Goal: Task Accomplishment & Management: Complete application form

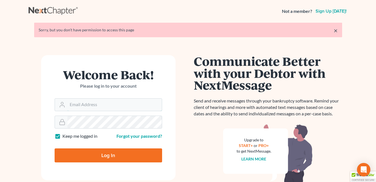
type input "[EMAIL_ADDRESS][DOMAIN_NAME]"
drag, startPoint x: 118, startPoint y: 153, endPoint x: 134, endPoint y: 181, distance: 32.4
click at [118, 153] on input "Log In" at bounding box center [109, 155] width 108 height 14
type input "Thinking..."
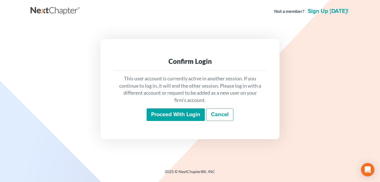
click at [176, 115] on input "Proceed with login" at bounding box center [176, 114] width 58 height 13
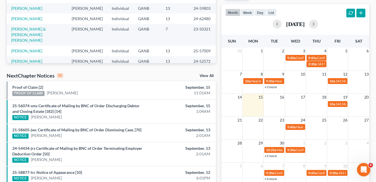
scroll to position [112, 0]
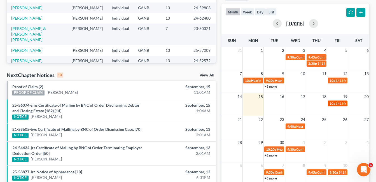
click at [336, 104] on span "341 Meeting for [PERSON_NAME]" at bounding box center [361, 103] width 50 height 4
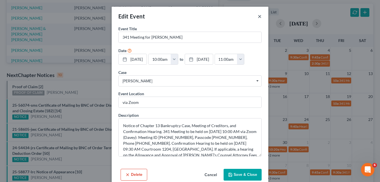
click at [258, 17] on button "×" at bounding box center [260, 16] width 4 height 7
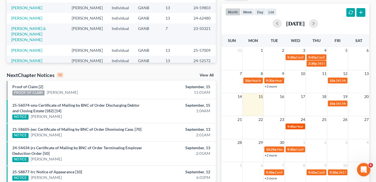
click at [299, 127] on span "Hearing for [PERSON_NAME] Case DISMISSED" at bounding box center [330, 126] width 69 height 4
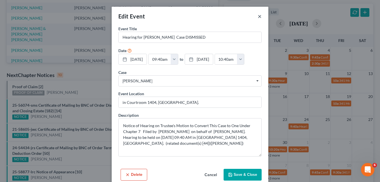
click at [258, 18] on button "×" at bounding box center [260, 16] width 4 height 7
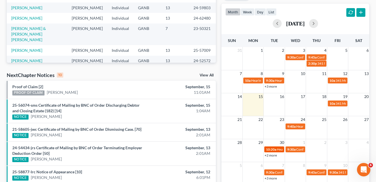
click at [276, 150] on div "10:20a Hearing for Ariyannah Moore" at bounding box center [274, 149] width 16 height 4
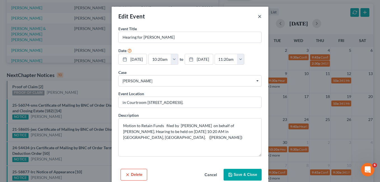
click at [258, 16] on button "×" at bounding box center [260, 16] width 4 height 7
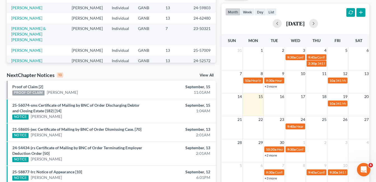
click at [272, 155] on link "+2 more" at bounding box center [271, 155] width 12 height 4
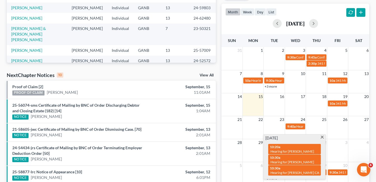
click at [322, 138] on span at bounding box center [322, 138] width 4 height 4
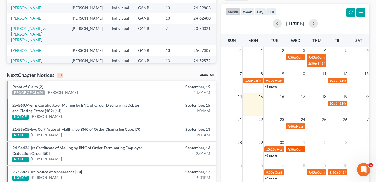
click at [300, 150] on span "Confirmation Hearing for Jasmine Davis" at bounding box center [328, 149] width 64 height 4
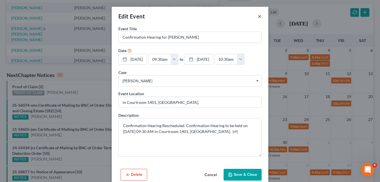
click at [259, 16] on button "×" at bounding box center [260, 16] width 4 height 7
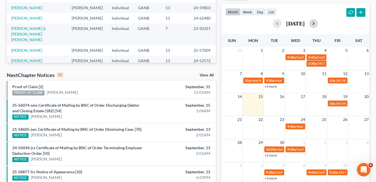
click at [318, 23] on button "button" at bounding box center [313, 23] width 9 height 9
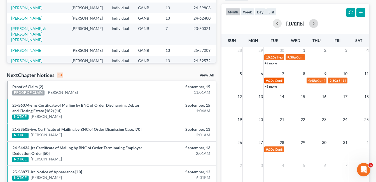
click at [274, 82] on div "9:30a Confirmation Hearing for Roberta Talley" at bounding box center [274, 80] width 16 height 4
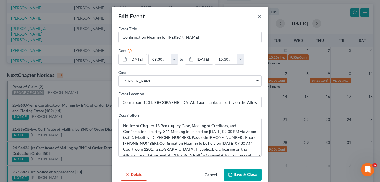
click at [258, 17] on button "×" at bounding box center [260, 16] width 4 height 7
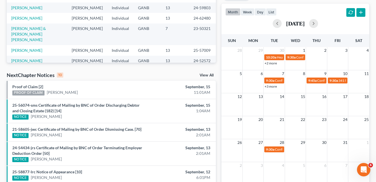
click at [275, 87] on link "+3 more" at bounding box center [271, 86] width 12 height 4
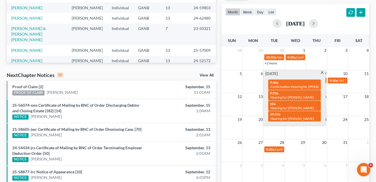
click at [321, 72] on span at bounding box center [322, 73] width 4 height 4
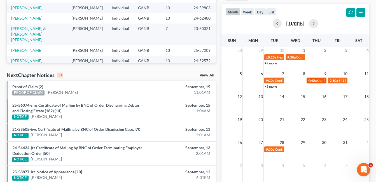
click at [317, 82] on div "9:45a Confirmation Hearing for Tony Holmes" at bounding box center [316, 80] width 16 height 4
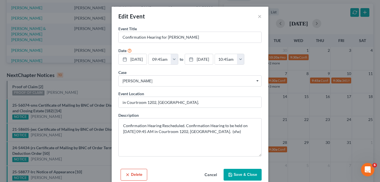
click at [241, 175] on button "Save & Close" at bounding box center [243, 175] width 38 height 12
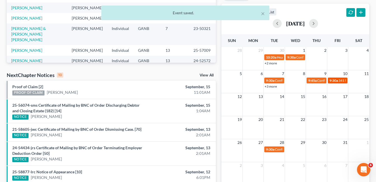
click at [342, 82] on span "341 Meeting for Billie Boyd-Cox" at bounding box center [364, 80] width 50 height 4
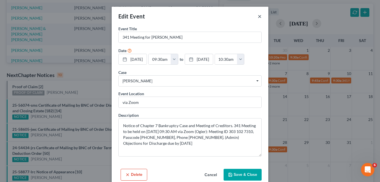
click at [259, 17] on button "×" at bounding box center [260, 16] width 4 height 7
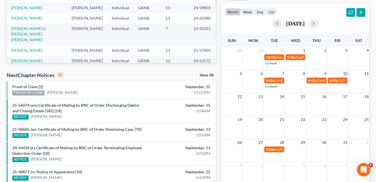
click at [270, 86] on link "+3 more" at bounding box center [271, 86] width 12 height 4
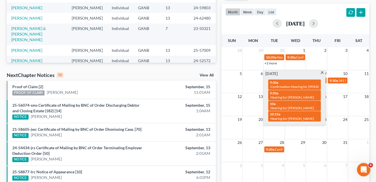
click at [322, 73] on span at bounding box center [322, 73] width 4 height 4
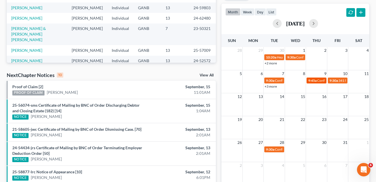
click at [323, 82] on span "Confirmation Hearing for Tony Holmes" at bounding box center [349, 80] width 64 height 4
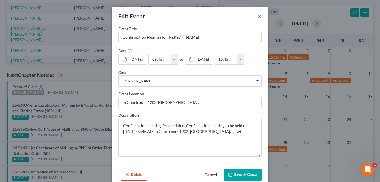
click at [258, 15] on button "×" at bounding box center [260, 16] width 4 height 7
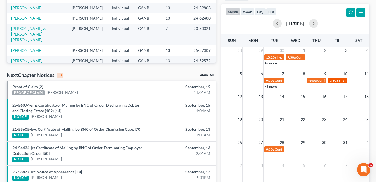
click at [340, 82] on span "341 Meeting for Billie Boyd-Cox" at bounding box center [364, 80] width 50 height 4
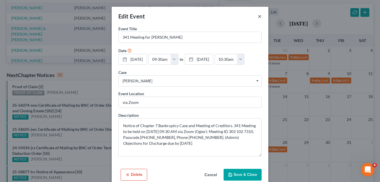
drag, startPoint x: 257, startPoint y: 15, endPoint x: 255, endPoint y: 21, distance: 5.9
click at [258, 16] on button "×" at bounding box center [260, 16] width 4 height 7
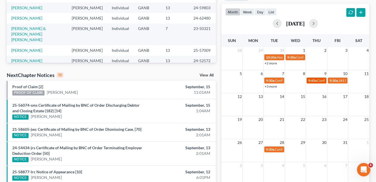
click at [314, 81] on span "9:45a" at bounding box center [312, 80] width 8 height 4
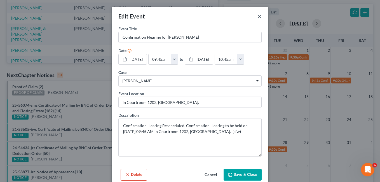
click at [258, 18] on button "×" at bounding box center [260, 16] width 4 height 7
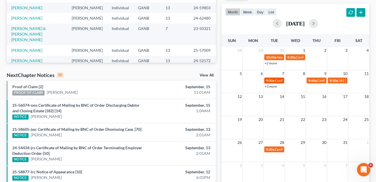
click at [275, 81] on span "Confirmation Hearing for Roberta Talley" at bounding box center [307, 80] width 64 height 4
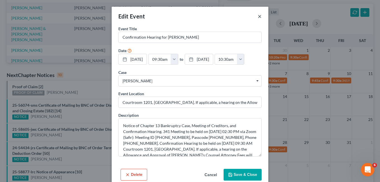
click at [258, 17] on button "×" at bounding box center [260, 16] width 4 height 7
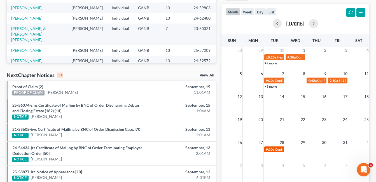
click at [279, 151] on span "Confirmation Hearing for Catherine Truitt" at bounding box center [307, 149] width 64 height 4
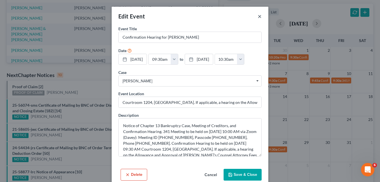
drag, startPoint x: 256, startPoint y: 15, endPoint x: 256, endPoint y: 17, distance: 2.8
click at [258, 16] on button "×" at bounding box center [260, 16] width 4 height 7
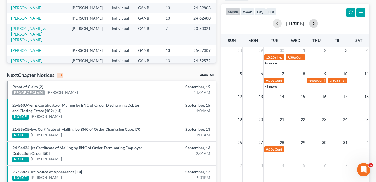
click at [318, 24] on button "button" at bounding box center [313, 23] width 9 height 9
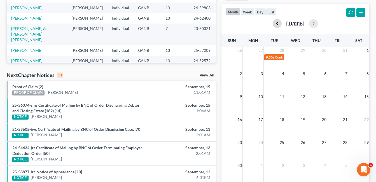
click at [273, 23] on button "button" at bounding box center [277, 23] width 9 height 9
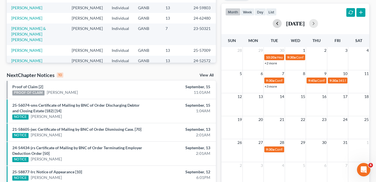
click at [273, 24] on button "button" at bounding box center [277, 23] width 9 height 9
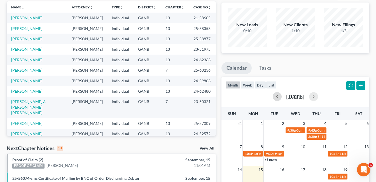
scroll to position [0, 0]
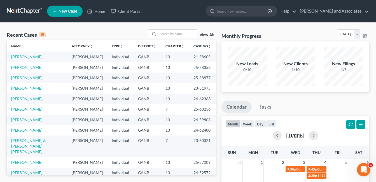
click at [69, 11] on span "New Case" at bounding box center [68, 11] width 19 height 4
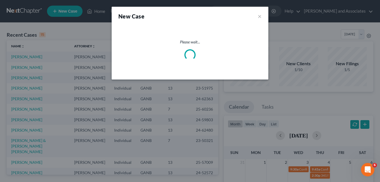
select select "19"
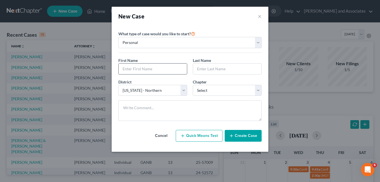
click at [128, 68] on input "text" at bounding box center [153, 69] width 68 height 11
type input "Marion"
click at [200, 69] on input "text" at bounding box center [227, 69] width 68 height 11
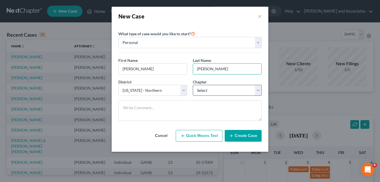
type input "Aderhold"
click at [257, 89] on select "Select 7 11 12 13" at bounding box center [227, 90] width 69 height 11
select select "3"
click at [193, 85] on select "Select 7 11 12 13" at bounding box center [227, 90] width 69 height 11
click at [241, 139] on button "Create Case" at bounding box center [243, 136] width 37 height 12
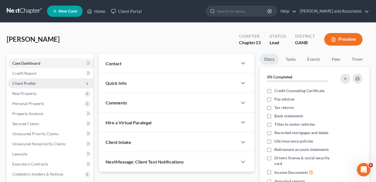
click at [32, 83] on span "Client Profile" at bounding box center [23, 83] width 23 height 5
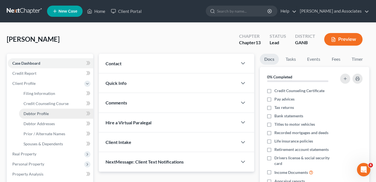
click at [42, 114] on span "Debtor Profile" at bounding box center [36, 113] width 25 height 5
select select "0"
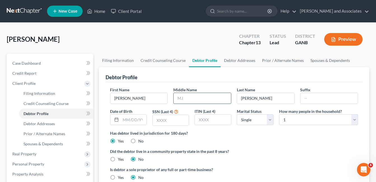
click at [188, 101] on input "text" at bounding box center [202, 98] width 57 height 11
type input "Louis"
click at [314, 98] on input "text" at bounding box center [328, 98] width 57 height 11
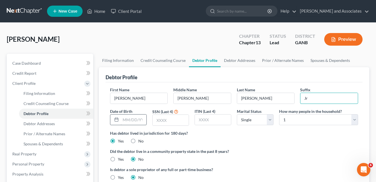
type input "Jr"
click at [128, 120] on input "text" at bounding box center [134, 120] width 26 height 11
click at [318, 155] on div "Did the debtor live in a community property state in the past 8 years? Yes No" at bounding box center [234, 155] width 248 height 14
click at [134, 120] on input "text" at bounding box center [134, 120] width 26 height 11
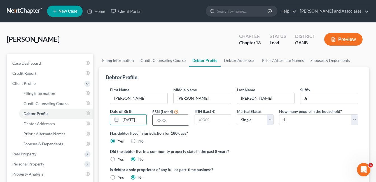
type input "06/19/1963"
click at [163, 121] on input "text" at bounding box center [171, 120] width 36 height 11
type input "4678"
click at [272, 119] on select "Select Single Married Separated Divorced Widowed" at bounding box center [255, 119] width 37 height 11
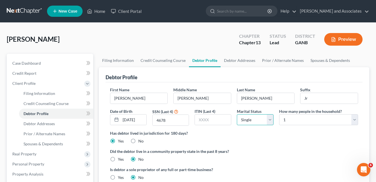
select select "2"
click at [237, 114] on select "Select Single Married Separated Divorced Widowed" at bounding box center [255, 119] width 37 height 11
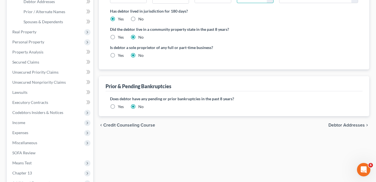
scroll to position [140, 0]
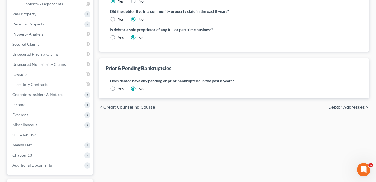
click at [350, 108] on span "Debtor Addresses" at bounding box center [346, 107] width 36 height 4
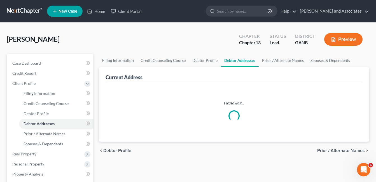
select select "0"
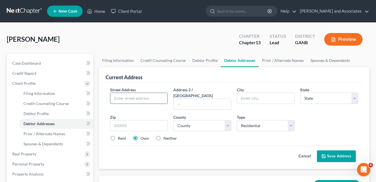
click at [124, 99] on input "text" at bounding box center [138, 98] width 57 height 11
type input "4202 Wesley Hall LN"
click at [242, 98] on input "text" at bounding box center [265, 98] width 57 height 11
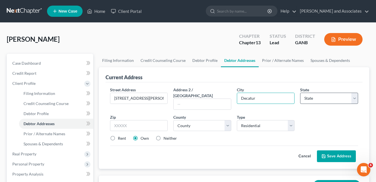
type input "Decatur"
click at [353, 97] on select "State AL AK AR AZ CA CO CT DE DC FL GA GU HI ID IL IN IA KS KY LA ME MD MA MI M…" at bounding box center [329, 98] width 58 height 11
select select "10"
click at [300, 93] on select "State AL AK AR AZ CA CO CT DE DC FL GA GU HI ID IL IN IA KS KY LA ME MD MA MI M…" at bounding box center [329, 98] width 58 height 11
click at [120, 120] on input "text" at bounding box center [139, 125] width 58 height 11
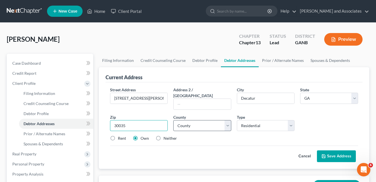
type input "30035"
click at [228, 120] on select "County Appling County Atkinson County Bacon County Baker County Baldwin County …" at bounding box center [202, 125] width 58 height 11
select select "42"
click at [173, 120] on select "County Appling County Atkinson County Bacon County Baker County Baldwin County …" at bounding box center [202, 125] width 58 height 11
click at [339, 150] on button "Save Address" at bounding box center [336, 156] width 39 height 12
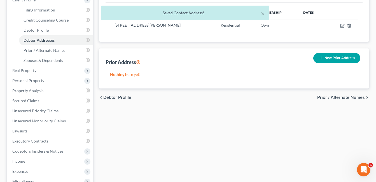
scroll to position [28, 0]
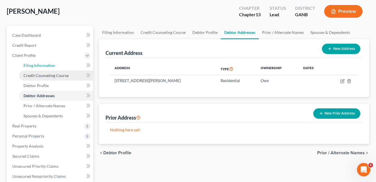
drag, startPoint x: 37, startPoint y: 65, endPoint x: 75, endPoint y: 75, distance: 39.3
click at [37, 65] on span "Filing Information" at bounding box center [40, 65] width 32 height 5
select select "1"
select select "0"
select select "3"
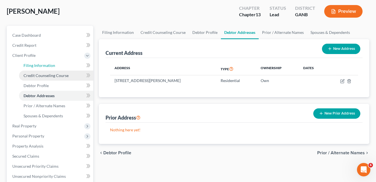
select select "19"
select select "10"
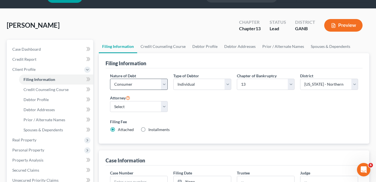
scroll to position [14, 0]
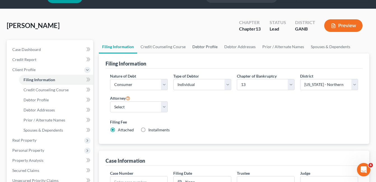
click at [210, 47] on link "Debtor Profile" at bounding box center [205, 46] width 32 height 13
select select "2"
select select "0"
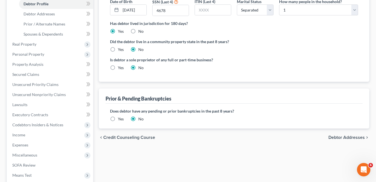
scroll to position [140, 0]
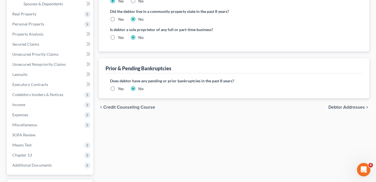
click at [118, 87] on label "Yes" at bounding box center [121, 89] width 6 height 6
click at [120, 87] on input "Yes" at bounding box center [122, 88] width 4 height 4
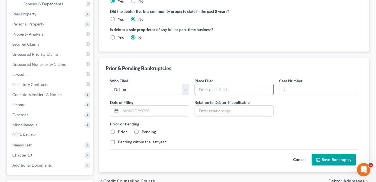
click at [220, 90] on input "text" at bounding box center [234, 89] width 78 height 11
type input "NDGA"
click at [297, 89] on input "text" at bounding box center [318, 89] width 78 height 11
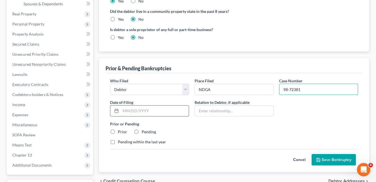
type input "98-72381"
click at [126, 113] on input "text" at bounding box center [155, 111] width 68 height 11
type input "07/22/1998"
click at [118, 130] on label "Prior" at bounding box center [122, 132] width 9 height 6
click at [120, 130] on input "Prior" at bounding box center [122, 131] width 4 height 4
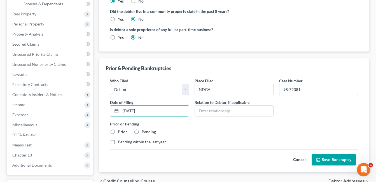
radio input "true"
click at [329, 162] on button "Save Bankruptcy" at bounding box center [334, 160] width 44 height 12
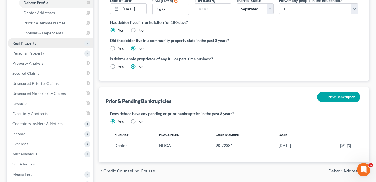
scroll to position [56, 0]
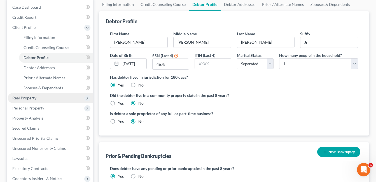
click at [25, 97] on span "Real Property" at bounding box center [24, 97] width 24 height 5
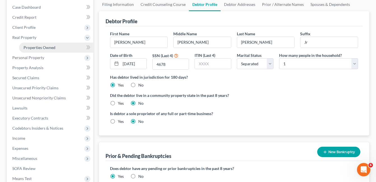
click at [37, 48] on span "Properties Owned" at bounding box center [40, 47] width 32 height 5
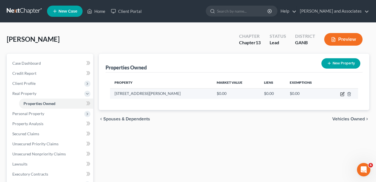
click at [342, 93] on icon "button" at bounding box center [341, 94] width 3 height 3
select select "10"
select select "42"
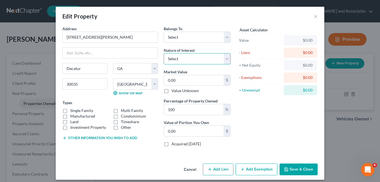
click at [225, 58] on select "Select Fee Simple Joint Tenant Life Estate Equitable Interest Future Interest T…" at bounding box center [197, 58] width 67 height 11
select select "0"
click at [164, 53] on select "Select Fee Simple Joint Tenant Life Estate Equitable Interest Future Interest T…" at bounding box center [197, 58] width 67 height 11
click at [197, 81] on input "0.00" at bounding box center [194, 80] width 60 height 11
type input "2"
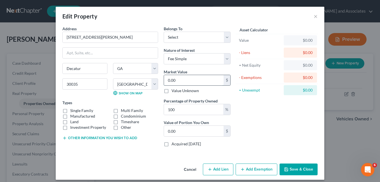
type input "2.00"
type input "25"
type input "25.00"
type input "250"
type input "250.00"
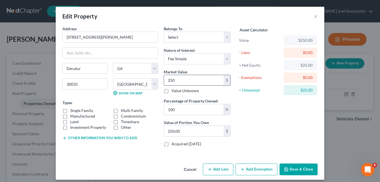
type input "2500"
type input "2,500.00"
type input "2,5000"
type input "25,000.00"
type input "25,0000"
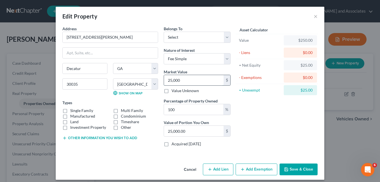
type input "250,000.00"
type input "250,000"
click at [254, 171] on button "Add Exemption" at bounding box center [257, 170] width 42 height 12
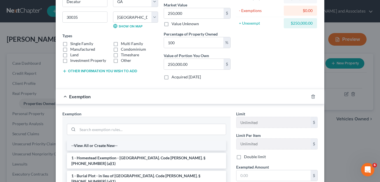
scroll to position [84, 0]
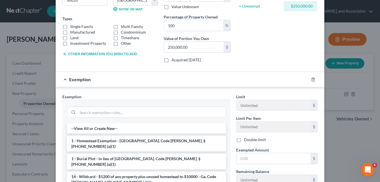
drag, startPoint x: 141, startPoint y: 141, endPoint x: 144, endPoint y: 139, distance: 3.2
click at [143, 141] on li "1 - Homestead Exemption - Ga. Code Ann. § 44-13-100 (a)(1)" at bounding box center [146, 144] width 159 height 16
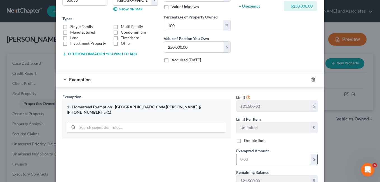
click at [245, 161] on input "text" at bounding box center [274, 159] width 74 height 11
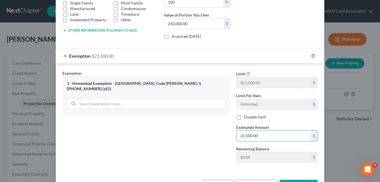
scroll to position [128, 0]
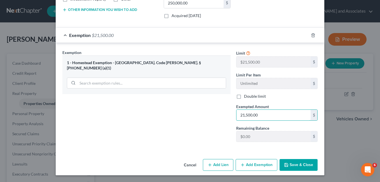
type input "21,500.00"
click at [295, 166] on button "Save & Close" at bounding box center [299, 165] width 38 height 12
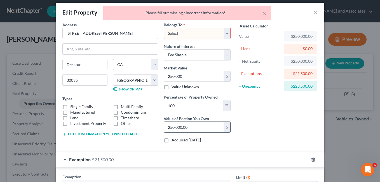
scroll to position [0, 0]
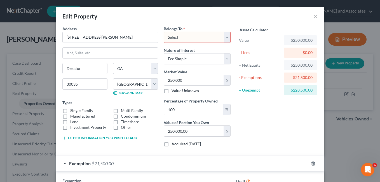
click at [225, 37] on select "Select Debtor 1 Only Debtor 2 Only Debtor 1 And Debtor 2 Only At Least One Of T…" at bounding box center [197, 37] width 67 height 11
select select "0"
click at [164, 32] on select "Select Debtor 1 Only Debtor 2 Only Debtor 1 And Debtor 2 Only At Least One Of T…" at bounding box center [197, 37] width 67 height 11
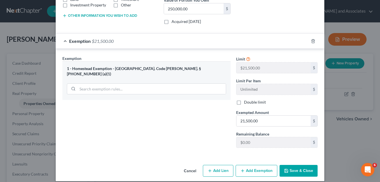
scroll to position [128, 0]
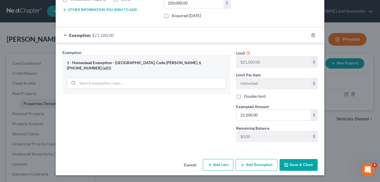
click at [298, 164] on button "Save & Close" at bounding box center [299, 165] width 38 height 12
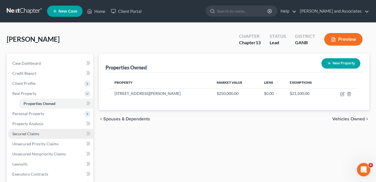
drag, startPoint x: 32, startPoint y: 134, endPoint x: 70, endPoint y: 137, distance: 37.6
click at [32, 134] on span "Secured Claims" at bounding box center [25, 133] width 27 height 5
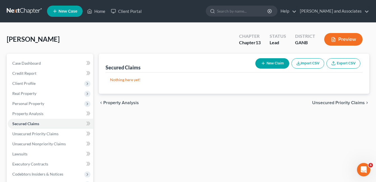
click at [275, 64] on button "New Claim" at bounding box center [272, 63] width 34 height 10
select select "0"
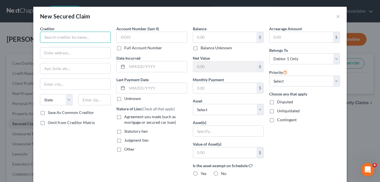
click at [53, 36] on input "text" at bounding box center [75, 37] width 71 height 11
type input "Midland Mortgage"
click at [51, 53] on input "text" at bounding box center [75, 53] width 70 height 11
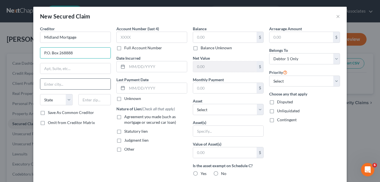
type input "P.O. Box 268888"
click at [49, 84] on input "text" at bounding box center [75, 84] width 70 height 11
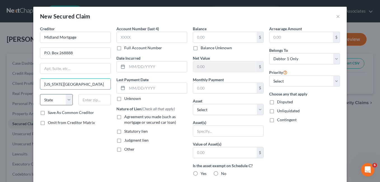
type input "Oklahoma City"
click at [66, 97] on select "State AL AK AR AZ CA CO CT DE DC FL GA GU HI ID IL IN IA KS KY LA ME MD MA MI M…" at bounding box center [56, 99] width 33 height 11
select select "37"
click at [40, 94] on select "State AL AK AR AZ CA CO CT DE DC FL GA GU HI ID IL IN IA KS KY LA ME MD MA MI M…" at bounding box center [56, 99] width 33 height 11
click at [89, 101] on input "text" at bounding box center [94, 99] width 33 height 11
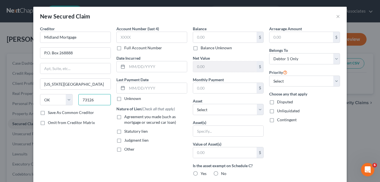
type input "73126"
click at [124, 118] on label "Agreement you made (such as mortgage or secured car loan)" at bounding box center [155, 119] width 63 height 11
click at [127, 118] on input "Agreement you made (such as mortgage or secured car loan)" at bounding box center [129, 116] width 4 height 4
checkbox input "true"
click at [207, 40] on input "text" at bounding box center [225, 37] width 64 height 11
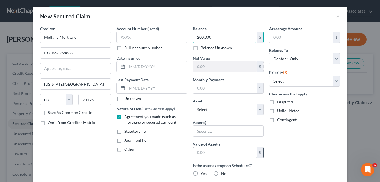
type input "200,000"
click at [209, 154] on input "text" at bounding box center [225, 152] width 64 height 11
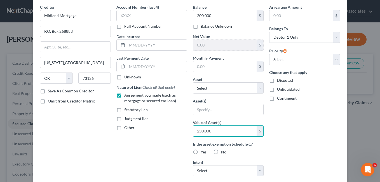
scroll to position [56, 0]
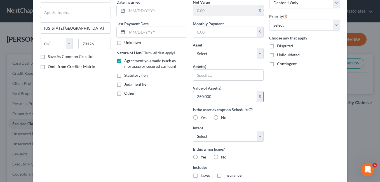
type input "250,000"
click at [201, 117] on label "Yes" at bounding box center [204, 118] width 6 height 6
click at [203, 117] on input "Yes" at bounding box center [205, 117] width 4 height 4
radio input "true"
click at [257, 136] on select "Select Surrender Redeem Reaffirm Avoid Other" at bounding box center [228, 136] width 71 height 11
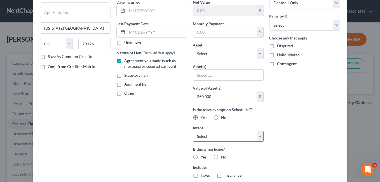
select select "2"
click at [193, 131] on select "Select Surrender Redeem Reaffirm Avoid Other" at bounding box center [228, 136] width 71 height 11
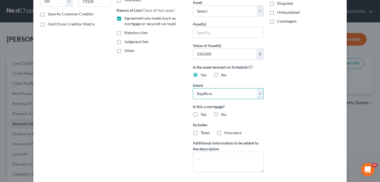
scroll to position [112, 0]
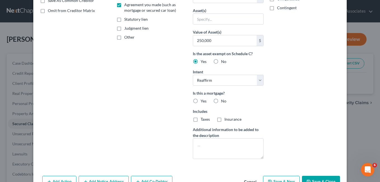
click at [201, 101] on label "Yes" at bounding box center [204, 101] width 6 height 6
click at [203, 101] on input "Yes" at bounding box center [205, 100] width 4 height 4
radio input "true"
click at [201, 118] on label "Taxes" at bounding box center [205, 119] width 9 height 6
click at [203, 118] on input "Taxes" at bounding box center [205, 118] width 4 height 4
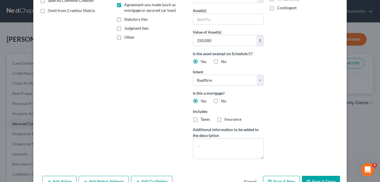
checkbox input "true"
click at [225, 119] on label "Insurance" at bounding box center [233, 119] width 17 height 6
click at [227, 119] on input "Insurance" at bounding box center [229, 118] width 4 height 4
checkbox input "true"
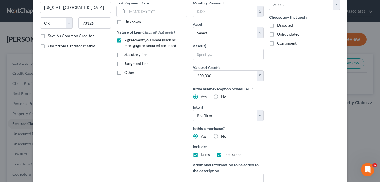
scroll to position [0, 0]
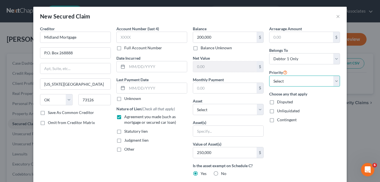
click at [335, 80] on select "Select 1st 2nd 3rd 4th 5th 6th 7th 8th 9th 10th 11th 12th 13th 14th 15th 16th 1…" at bounding box center [304, 81] width 71 height 11
select select "0"
click at [269, 76] on select "Select 1st 2nd 3rd 4th 5th 6th 7th 8th 9th 10th 11th 12th 13th 14th 15th 16th 1…" at bounding box center [304, 81] width 71 height 11
click at [283, 39] on input "text" at bounding box center [302, 37] width 64 height 11
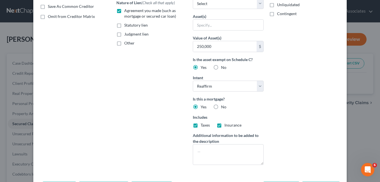
scroll to position [129, 0]
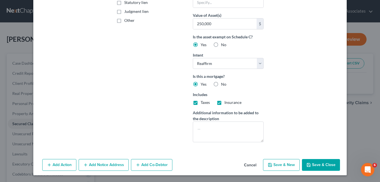
type input "9,890.35"
click at [321, 164] on button "Save & Close" at bounding box center [321, 165] width 38 height 12
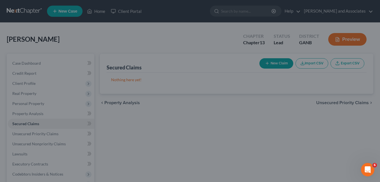
scroll to position [68, 0]
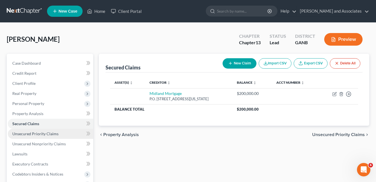
drag, startPoint x: 38, startPoint y: 133, endPoint x: 52, endPoint y: 131, distance: 13.6
click at [38, 133] on span "Unsecured Priority Claims" at bounding box center [35, 133] width 46 height 5
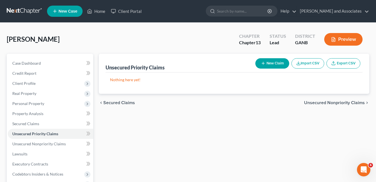
click at [269, 63] on button "New Claim" at bounding box center [272, 63] width 34 height 10
select select "0"
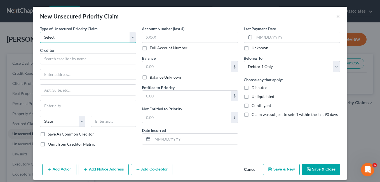
click at [130, 37] on select "Select Taxes & Other Government Units Domestic Support Obligations Extensions o…" at bounding box center [88, 37] width 96 height 11
select select "0"
click at [40, 32] on select "Select Taxes & Other Government Units Domestic Support Obligations Extensions o…" at bounding box center [88, 37] width 96 height 11
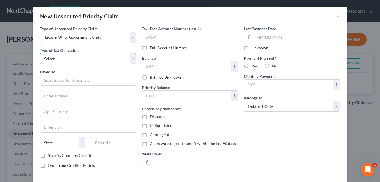
click at [129, 59] on select "Select Federal City State Franchise Tax Board Other" at bounding box center [88, 58] width 96 height 11
select select "0"
click at [40, 53] on select "Select Federal City State Franchise Tax Board Other" at bounding box center [88, 58] width 96 height 11
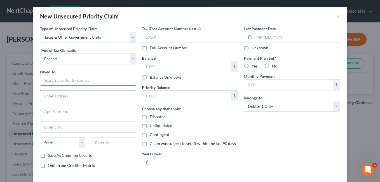
drag, startPoint x: 50, startPoint y: 81, endPoint x: 104, endPoint y: 91, distance: 54.7
click at [56, 81] on input "text" at bounding box center [88, 80] width 96 height 11
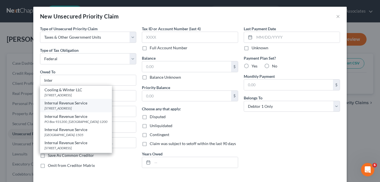
click at [80, 107] on div "401 W. Peachtree Street, NW Stop 334-D, Atlanta, GA 30308" at bounding box center [76, 108] width 63 height 5
type input "Internal Revenue Service"
type input "401 W. Peachtree Street, NW"
type input "Stop 334-D"
type input "Atlanta"
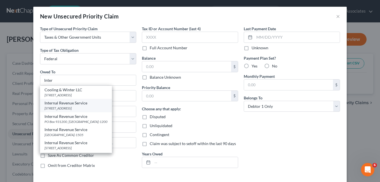
select select "10"
type input "30308"
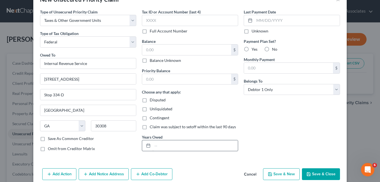
scroll to position [26, 0]
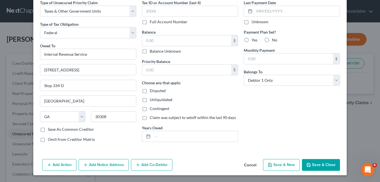
click at [286, 167] on button "Save & New" at bounding box center [281, 165] width 37 height 12
select select "0"
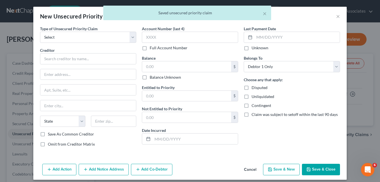
scroll to position [0, 0]
click at [132, 38] on select "Select Taxes & Other Government Units Domestic Support Obligations Extensions o…" at bounding box center [88, 37] width 96 height 11
select select "0"
click at [40, 32] on select "Select Taxes & Other Government Units Domestic Support Obligations Extensions o…" at bounding box center [88, 37] width 96 height 11
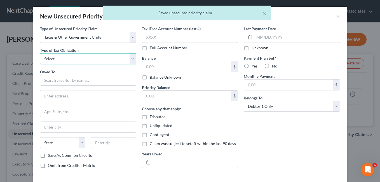
click at [130, 59] on select "Select Federal City State Franchise Tax Board Other" at bounding box center [88, 58] width 96 height 11
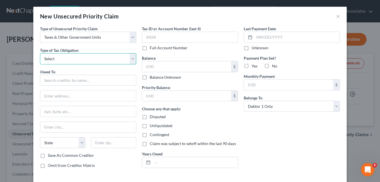
select select "2"
click at [40, 53] on select "Select Federal City State Franchise Tax Board Other" at bounding box center [88, 58] width 96 height 11
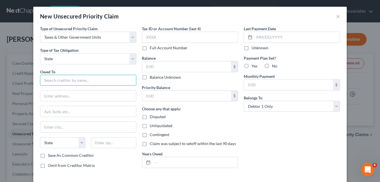
drag, startPoint x: 52, startPoint y: 81, endPoint x: 72, endPoint y: 81, distance: 19.9
click at [52, 81] on input "text" at bounding box center [88, 80] width 96 height 11
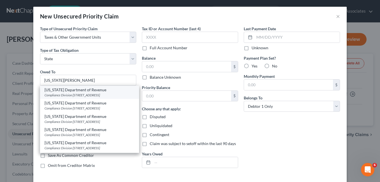
click at [73, 92] on div "Georgia Department of Revenue" at bounding box center [90, 90] width 90 height 6
type input "Georgia Department of Revenue"
type input "Compliance Division"
type input "2595 Century Parkway NE Ste 339"
type input "Atlanta"
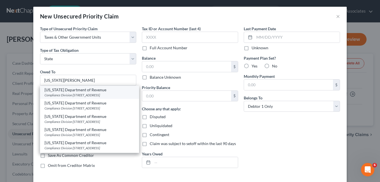
select select "10"
type input "30345-3202"
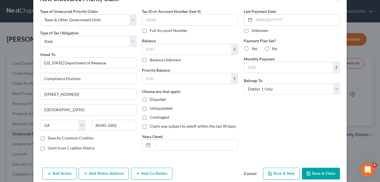
scroll to position [26, 0]
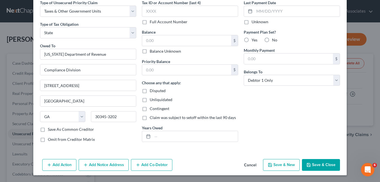
click at [313, 165] on button "Save & Close" at bounding box center [321, 165] width 38 height 12
type input "0.00"
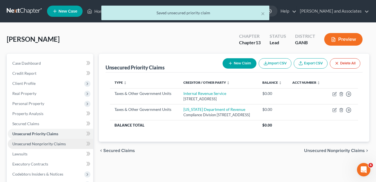
click at [42, 144] on span "Unsecured Nonpriority Claims" at bounding box center [38, 143] width 53 height 5
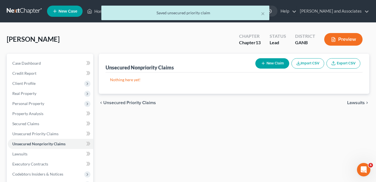
click at [273, 61] on button "New Claim" at bounding box center [272, 63] width 34 height 10
select select "0"
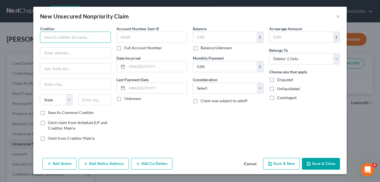
click at [62, 36] on input "text" at bounding box center [75, 37] width 71 height 11
type input "M"
type input "Zales/ Midland Credit Mgmt"
click at [51, 54] on input "text" at bounding box center [75, 53] width 70 height 11
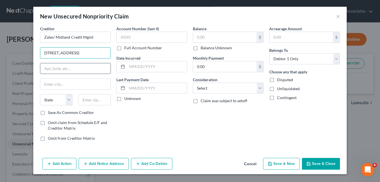
type input "320 East Big Beaver Rd"
click at [48, 68] on input "text" at bounding box center [75, 68] width 70 height 11
type input "Suite 300"
click at [47, 84] on input "text" at bounding box center [75, 84] width 70 height 11
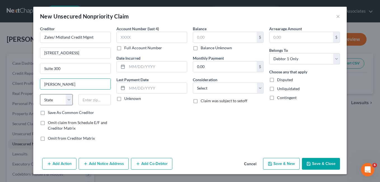
type input "Troy"
click at [69, 99] on select "State AL AK AR AZ CA CO CT DE DC FL GA GU HI ID IL IN IA KS KY LA ME MD MA MI M…" at bounding box center [56, 99] width 33 height 11
select select "23"
click at [40, 94] on select "State AL AK AR AZ CA CO CT DE DC FL GA GU HI ID IL IN IA KS KY LA ME MD MA MI M…" at bounding box center [56, 99] width 33 height 11
click at [90, 101] on input "text" at bounding box center [94, 99] width 33 height 11
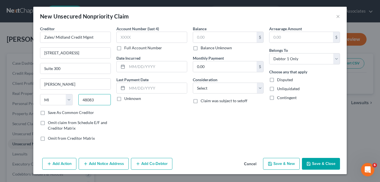
type input "48083"
click at [48, 113] on label "Save As Common Creditor" at bounding box center [71, 113] width 46 height 6
click at [50, 113] on input "Save As Common Creditor" at bounding box center [52, 112] width 4 height 4
checkbox input "true"
click at [132, 39] on input "text" at bounding box center [151, 37] width 71 height 11
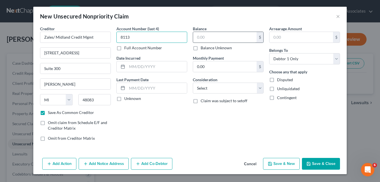
type input "8113"
click at [202, 37] on input "text" at bounding box center [225, 37] width 64 height 11
type input "4,571.87"
click at [292, 164] on button "Save & New" at bounding box center [281, 164] width 37 height 12
select select "0"
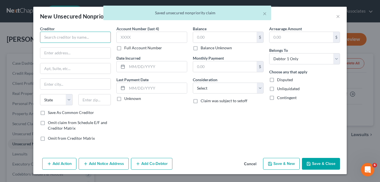
click at [50, 38] on input "text" at bounding box center [75, 37] width 71 height 11
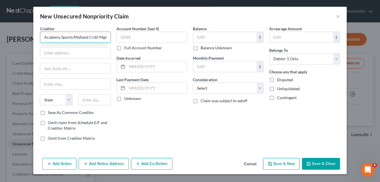
scroll to position [0, 2]
type input "Academy Sports/Midland Crdit Mgmt"
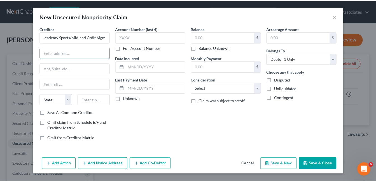
scroll to position [0, 0]
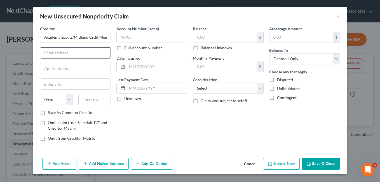
click at [49, 54] on input "text" at bounding box center [75, 53] width 70 height 11
type input "320 East Big Beaver Rd"
click at [48, 66] on input "text" at bounding box center [75, 68] width 70 height 11
type input "Ste 300"
click at [113, 112] on div "Creditor * Academy Sports/Midland Crdit Mgmt 320 East Big Beaver Rd Ste 300 Sta…" at bounding box center [75, 86] width 76 height 120
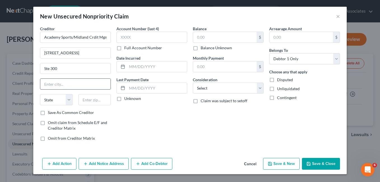
click at [54, 84] on input "text" at bounding box center [75, 84] width 70 height 11
type input "Troy"
click at [70, 100] on select "State AL AK AR AZ CA CO CT DE DC FL GA GU HI ID IL IN IA KS KY LA ME MD MA MI M…" at bounding box center [56, 99] width 33 height 11
select select "23"
click at [40, 94] on select "State AL AK AR AZ CA CO CT DE DC FL GA GU HI ID IL IN IA KS KY LA ME MD MA MI M…" at bounding box center [56, 99] width 33 height 11
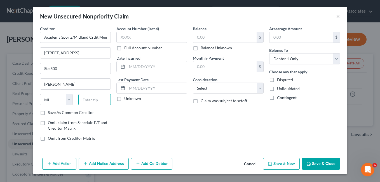
click at [89, 104] on input "text" at bounding box center [94, 99] width 33 height 11
type input "48083"
click at [128, 36] on input "text" at bounding box center [151, 37] width 71 height 11
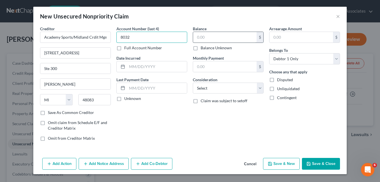
type input "8032"
click at [206, 36] on input "text" at bounding box center [225, 37] width 64 height 11
type input "907.35"
click at [286, 166] on button "Save & New" at bounding box center [281, 164] width 37 height 12
select select "0"
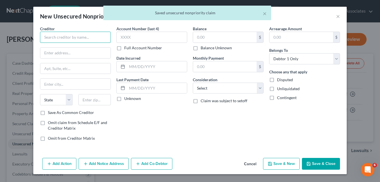
click at [48, 36] on input "text" at bounding box center [75, 37] width 71 height 11
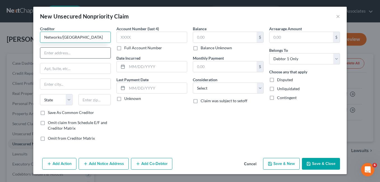
type input "Networks/Midland"
click at [51, 55] on input "text" at bounding box center [75, 53] width 70 height 11
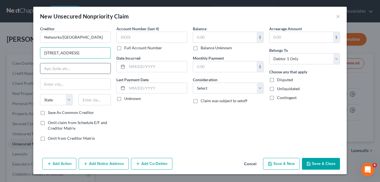
type input "320 East Big Beaver Rd"
click at [51, 68] on input "text" at bounding box center [75, 68] width 70 height 11
type input "Ste 300"
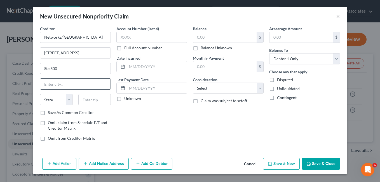
click at [45, 83] on input "text" at bounding box center [75, 84] width 70 height 11
type input "Troy"
click at [71, 99] on select "State AL AK AR AZ CA CO CT DE DC FL GA GU HI ID IL IN IA KS KY LA ME MD MA MI M…" at bounding box center [56, 99] width 33 height 11
select select "23"
click at [40, 94] on select "State AL AK AR AZ CA CO CT DE DC FL GA GU HI ID IL IN IA KS KY LA ME MD MA MI M…" at bounding box center [56, 99] width 33 height 11
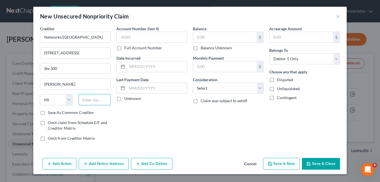
click at [87, 101] on input "text" at bounding box center [94, 99] width 33 height 11
type input "48083"
click at [124, 37] on input "text" at bounding box center [151, 37] width 71 height 11
type input "4220"
click at [200, 39] on input "text" at bounding box center [225, 37] width 64 height 11
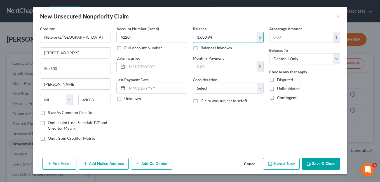
type input "1,680.94"
click at [317, 164] on button "Save & Close" at bounding box center [321, 164] width 38 height 12
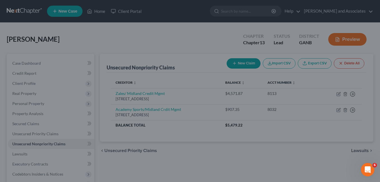
type input "0.00"
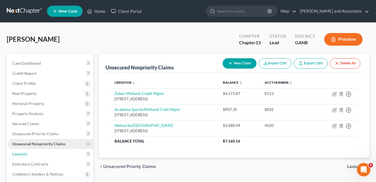
drag, startPoint x: 25, startPoint y: 153, endPoint x: 57, endPoint y: 141, distance: 34.2
click at [25, 153] on span "Lawsuits" at bounding box center [19, 153] width 15 height 5
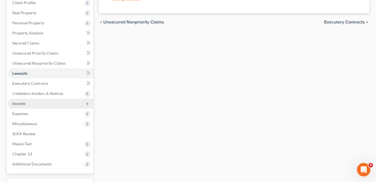
scroll to position [84, 0]
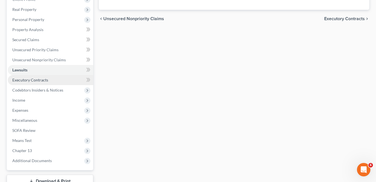
click at [28, 79] on span "Executory Contracts" at bounding box center [30, 80] width 36 height 5
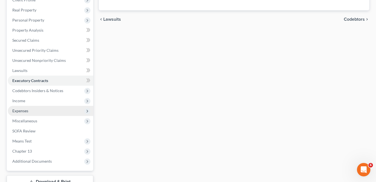
scroll to position [84, 0]
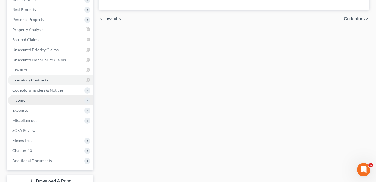
click at [17, 100] on span "Income" at bounding box center [18, 100] width 13 height 5
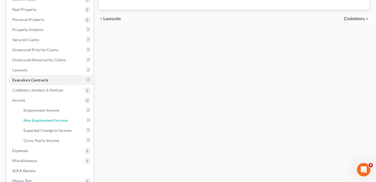
drag, startPoint x: 52, startPoint y: 120, endPoint x: 85, endPoint y: 122, distance: 32.5
click at [53, 120] on span "Non Employment Income" at bounding box center [46, 120] width 44 height 5
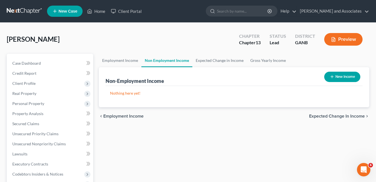
click at [342, 76] on button "New Income" at bounding box center [342, 77] width 36 height 10
select select "0"
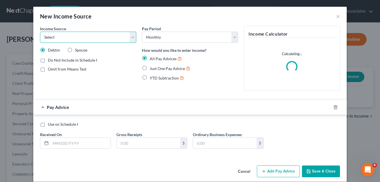
click at [130, 36] on select "Select Unemployment Disability (from employer) Pension Retirement Social Securi…" at bounding box center [88, 37] width 96 height 11
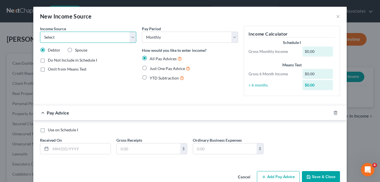
select select "10"
click at [40, 32] on select "Select Unemployment Disability (from employer) Pension Retirement Social Securi…" at bounding box center [88, 37] width 96 height 11
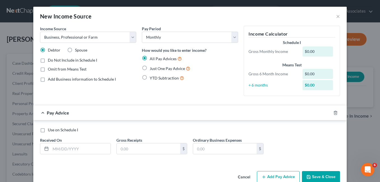
click at [150, 69] on label "Just One Pay Advice" at bounding box center [170, 68] width 41 height 6
click at [152, 69] on input "Just One Pay Advice" at bounding box center [154, 67] width 4 height 4
radio input "true"
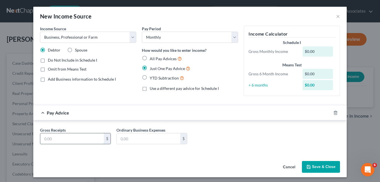
drag, startPoint x: 58, startPoint y: 139, endPoint x: 62, endPoint y: 138, distance: 4.7
click at [58, 139] on input "text" at bounding box center [72, 138] width 64 height 11
